Goal: Task Accomplishment & Management: Manage account settings

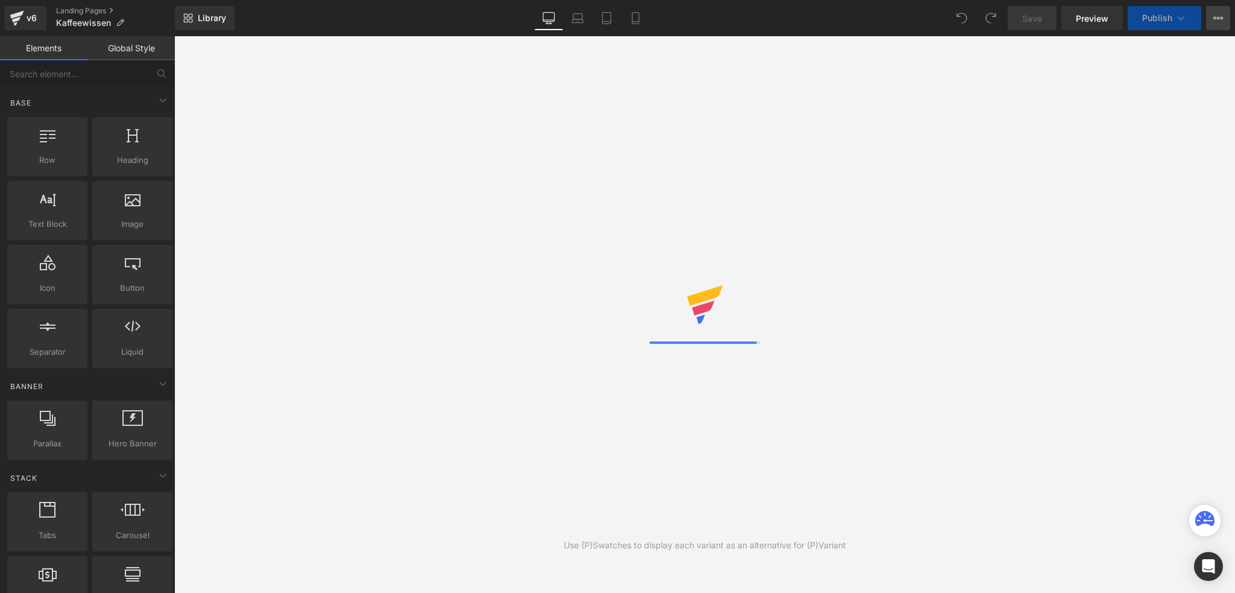
click at [1215, 17] on icon at bounding box center [1218, 18] width 10 height 10
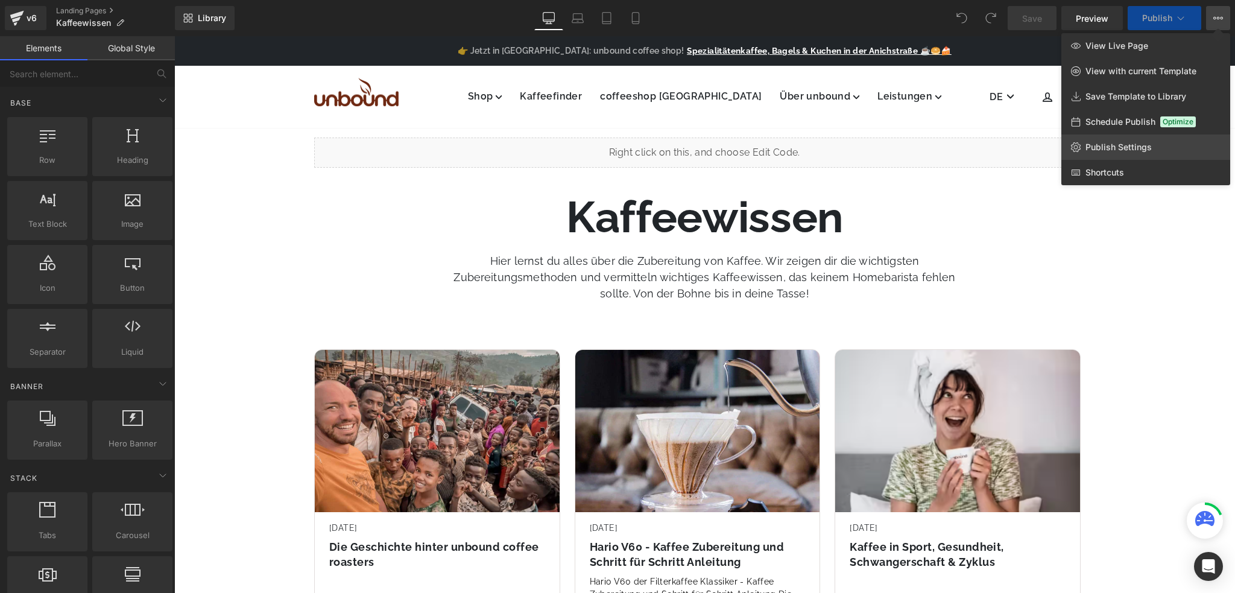
click at [1141, 151] on span "Publish Settings" at bounding box center [1119, 147] width 66 height 11
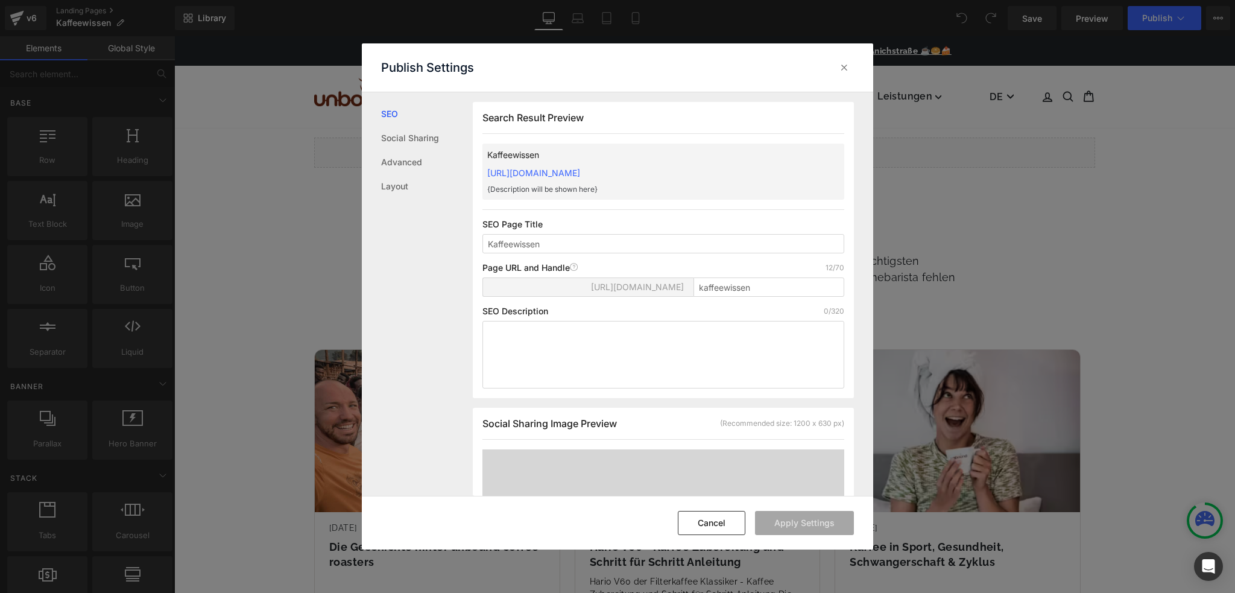
drag, startPoint x: 651, startPoint y: 291, endPoint x: 678, endPoint y: 288, distance: 26.8
click at [678, 288] on span "[URL][DOMAIN_NAME]" at bounding box center [637, 287] width 93 height 10
click at [662, 289] on span "[URL][DOMAIN_NAME]" at bounding box center [637, 287] width 93 height 10
click at [420, 137] on link "Social Sharing" at bounding box center [427, 138] width 92 height 24
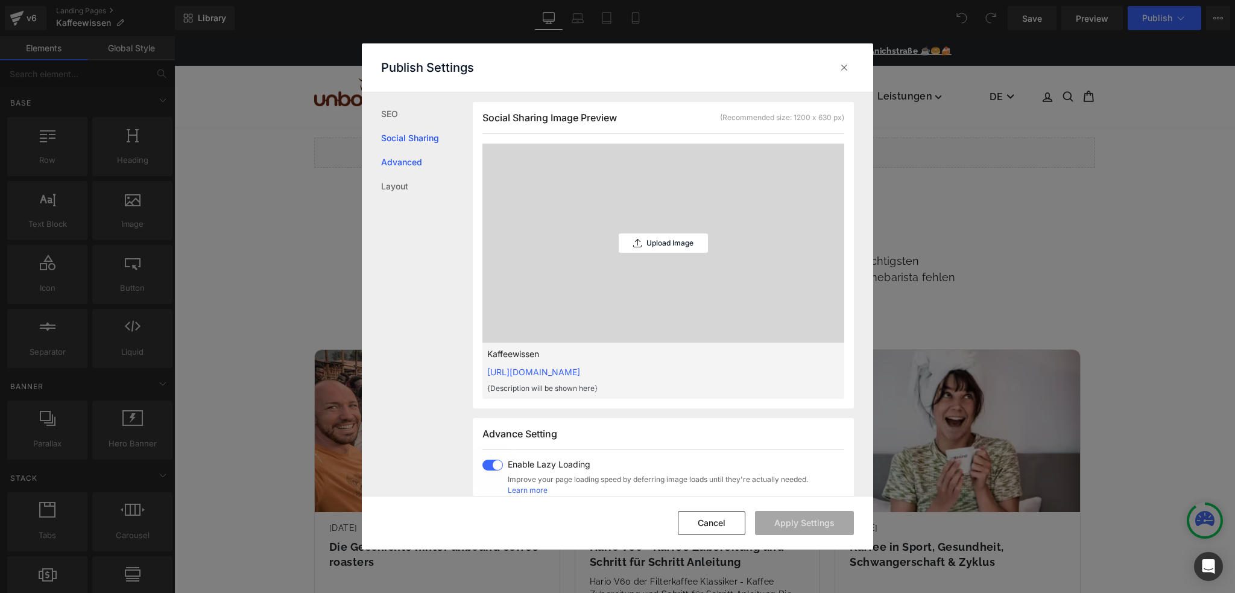
click at [414, 163] on link "Advanced" at bounding box center [427, 162] width 92 height 24
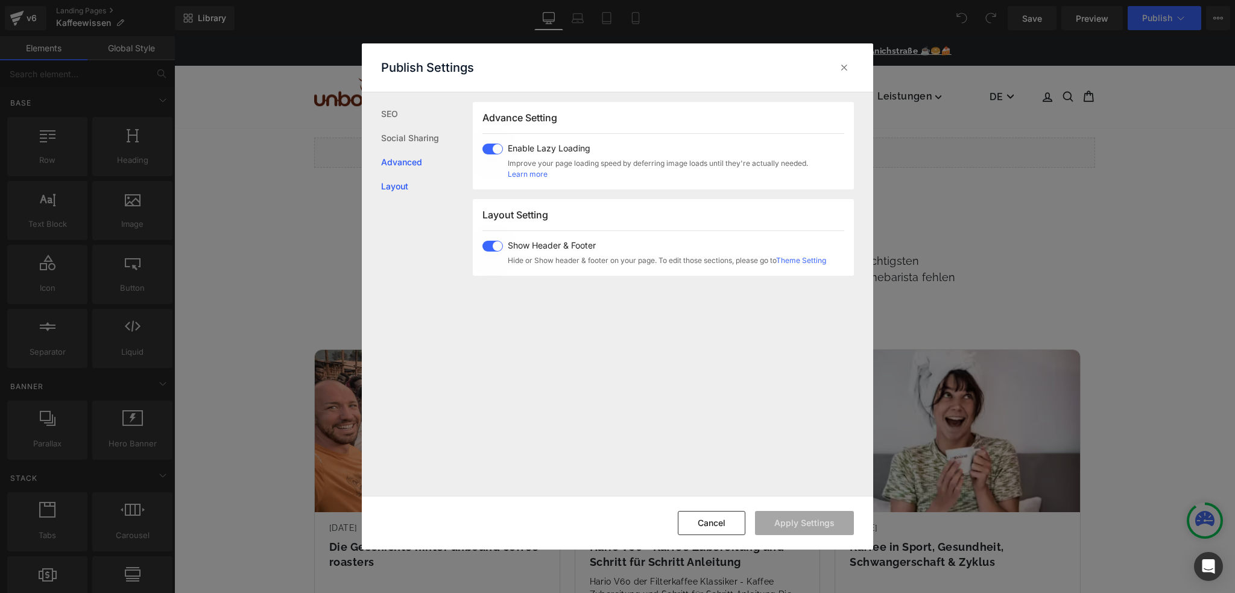
click at [408, 184] on link "Layout" at bounding box center [427, 186] width 92 height 24
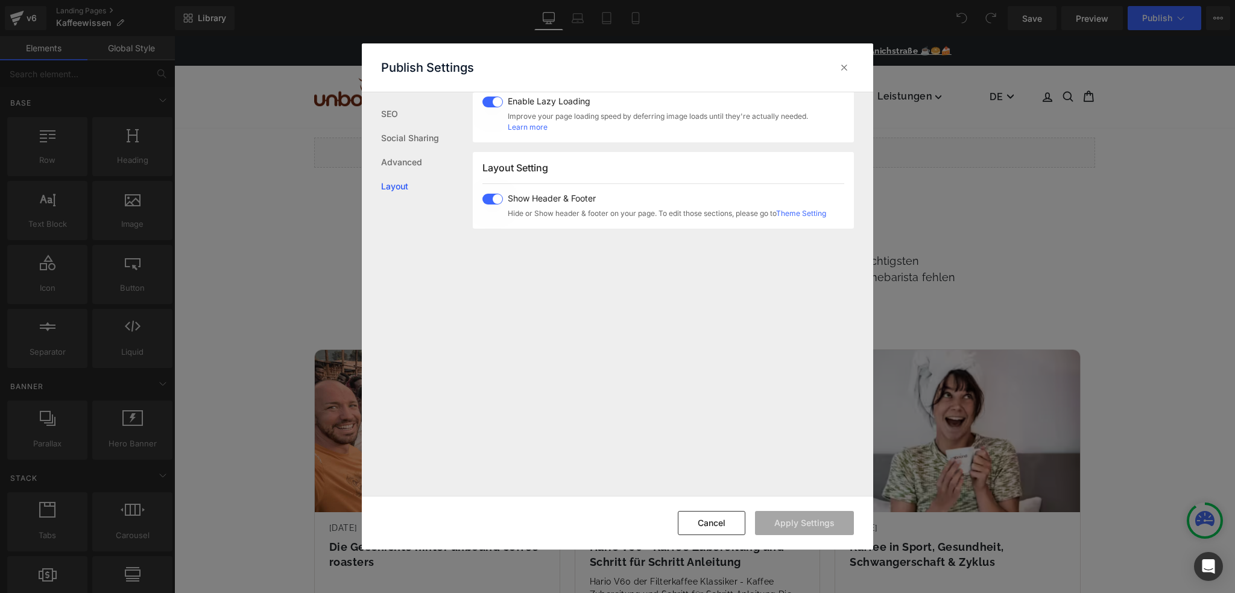
scroll to position [718, 0]
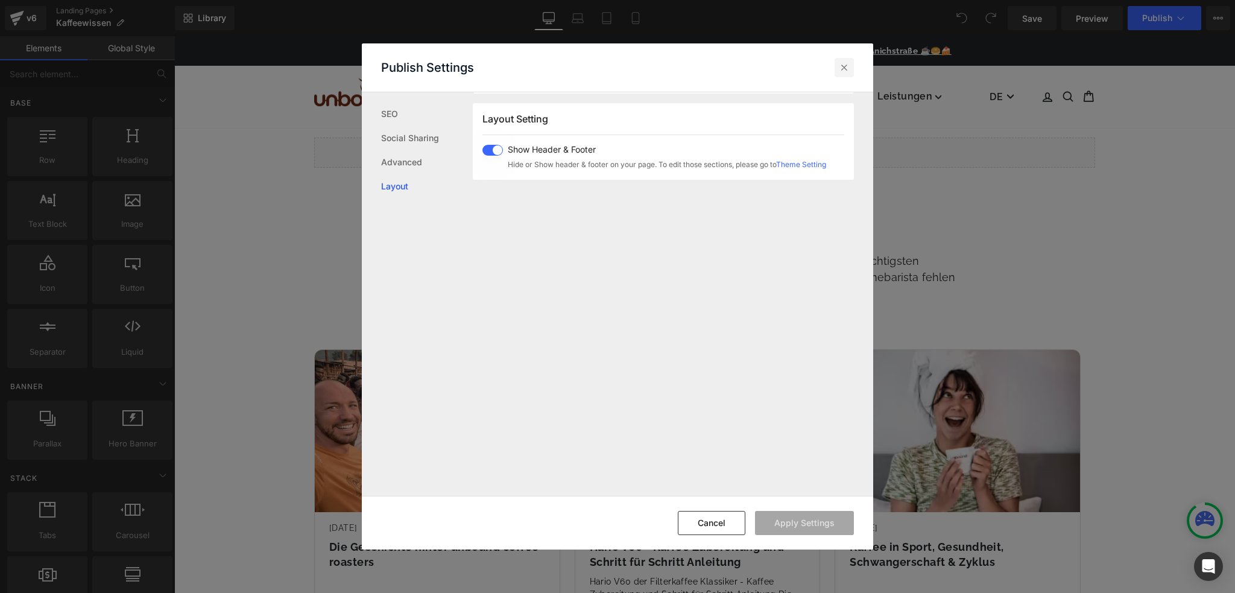
click at [844, 69] on icon at bounding box center [844, 68] width 12 height 12
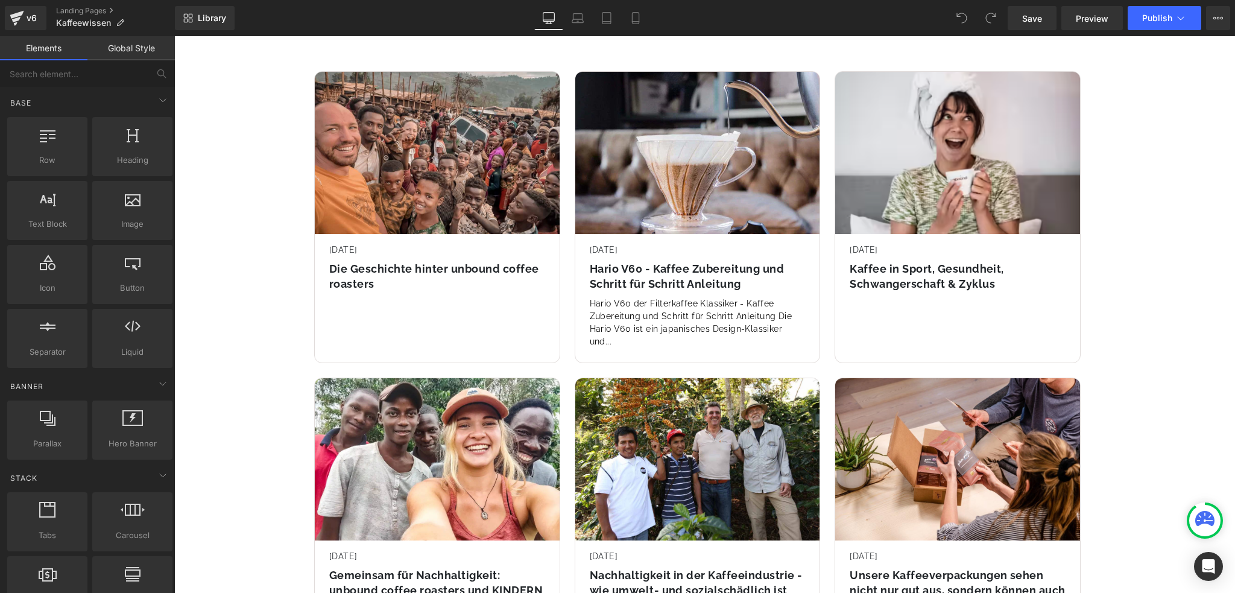
scroll to position [422, 0]
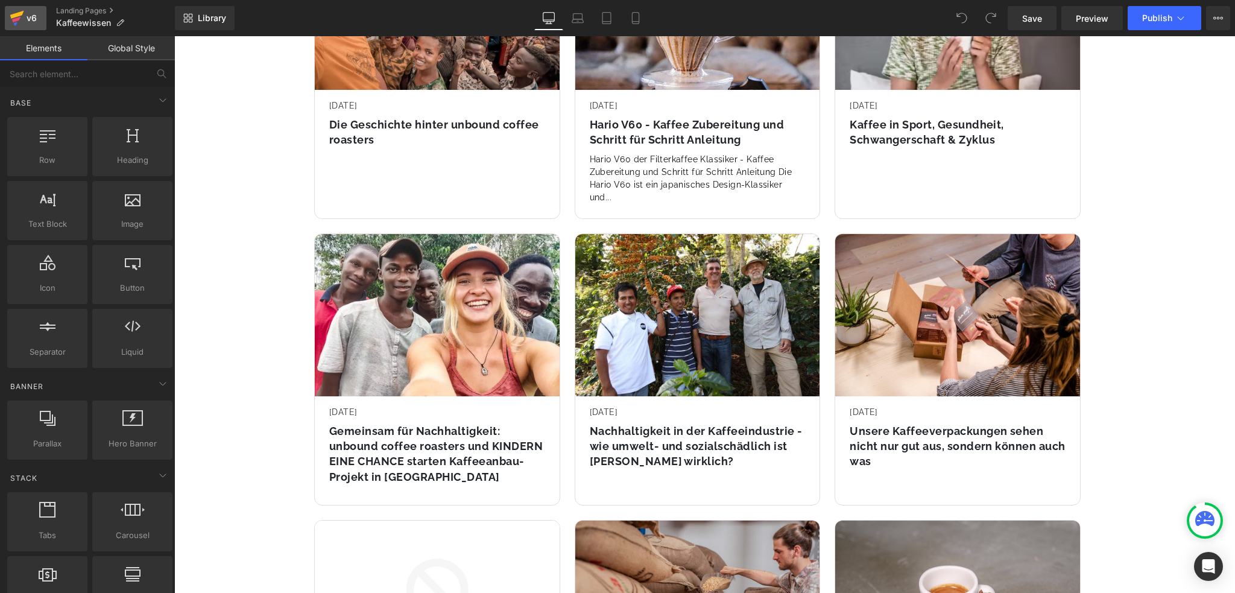
click at [22, 21] on icon at bounding box center [17, 18] width 14 height 30
